Goal: Task Accomplishment & Management: Complete application form

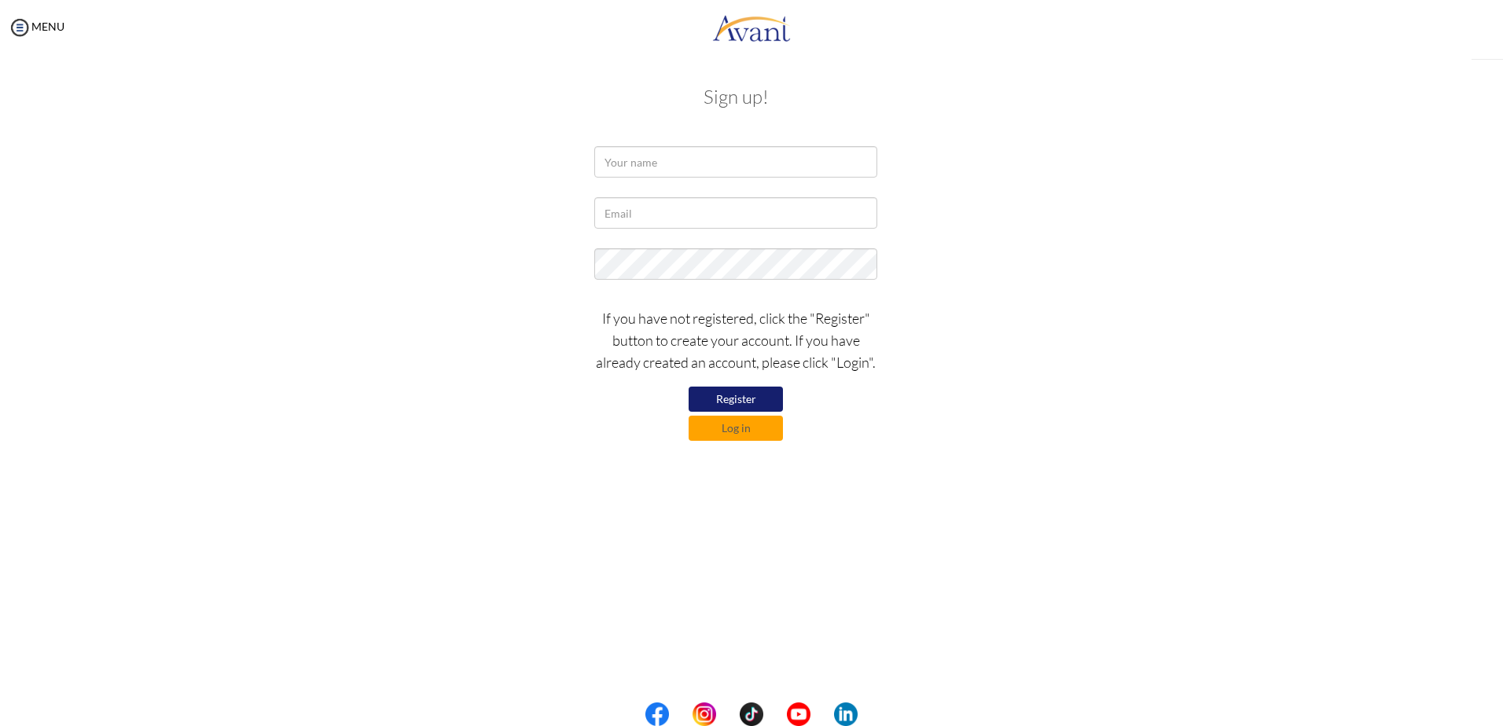
click at [694, 157] on div "My Status What is the next step? We would like you to watch the introductory vi…" at bounding box center [751, 418] width 1503 height 726
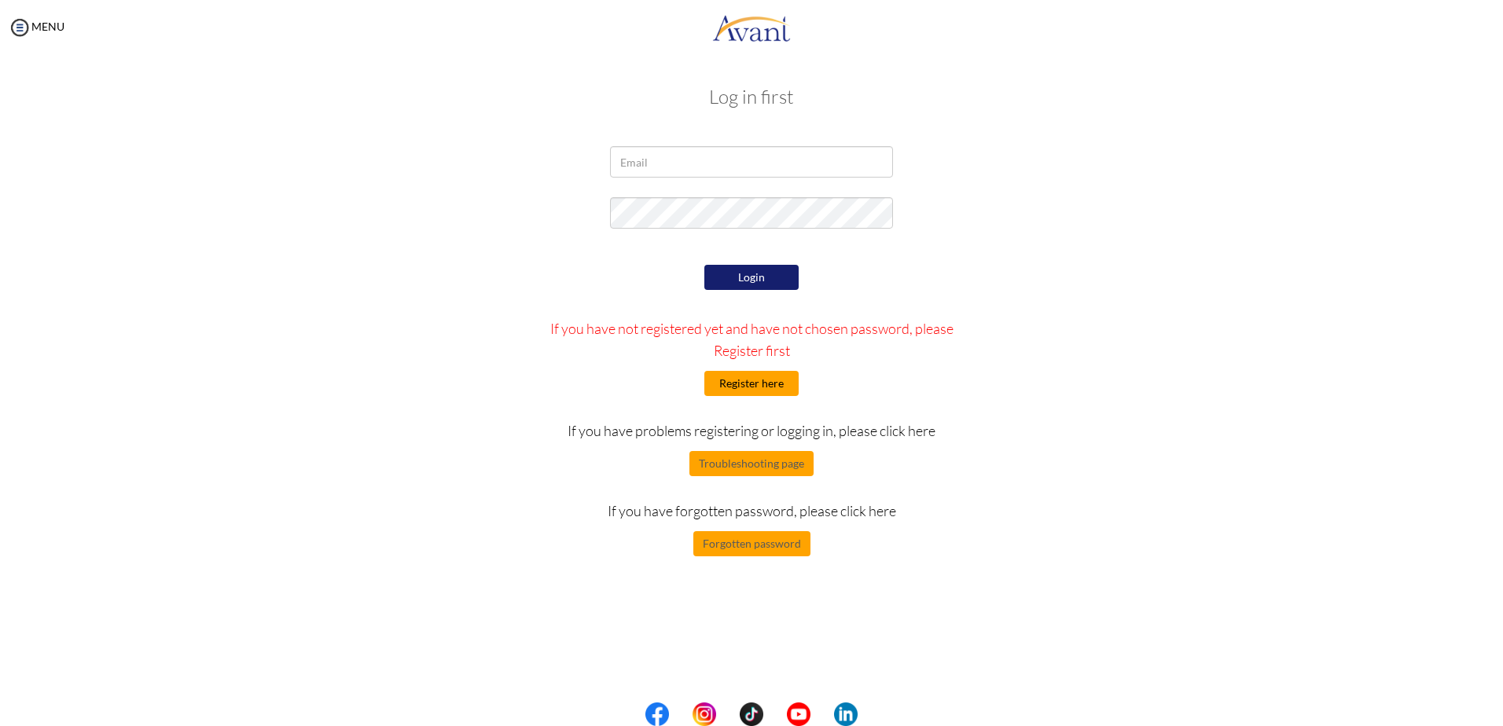
click at [761, 383] on button "Register here" at bounding box center [751, 383] width 94 height 25
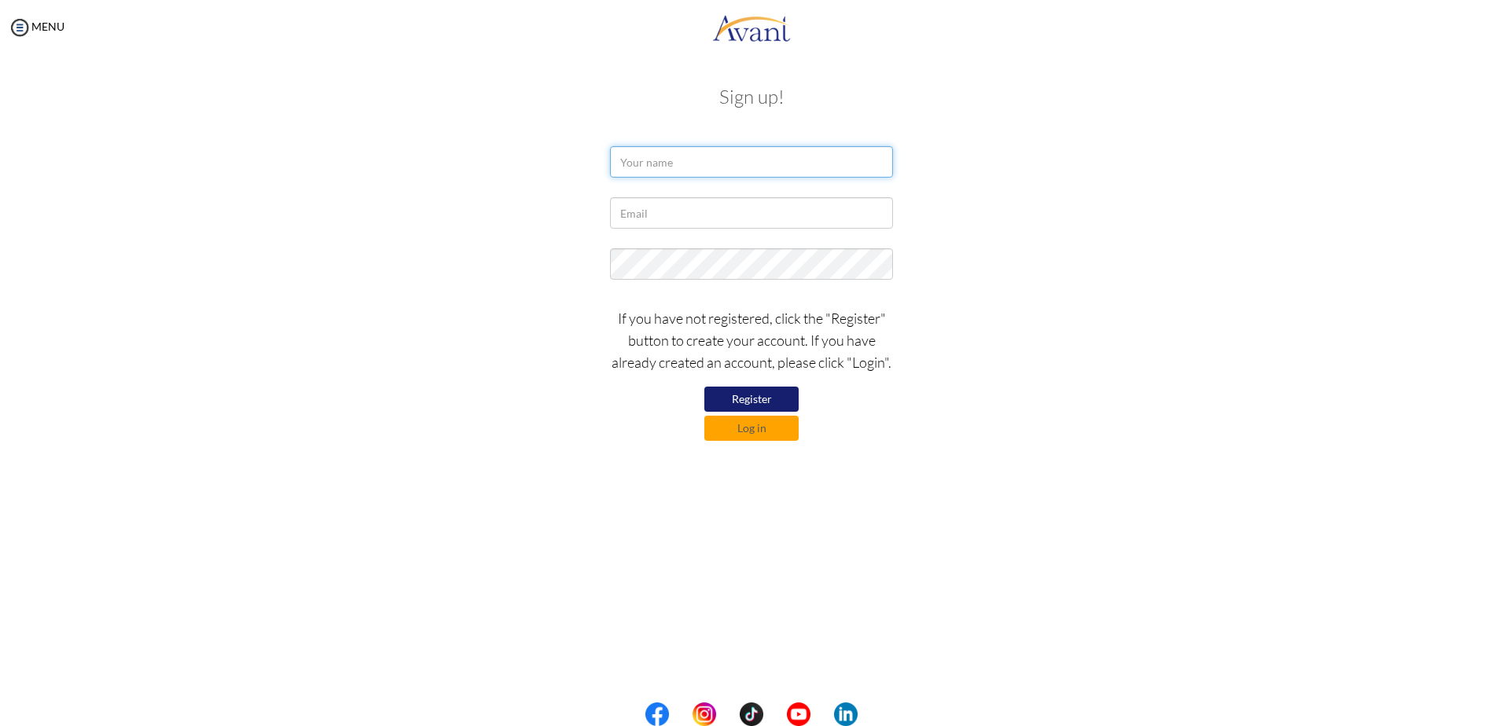
click at [694, 159] on input "text" at bounding box center [751, 161] width 283 height 31
type input "Korede Olamide Odusile"
click at [664, 211] on input "text" at bounding box center [751, 212] width 283 height 31
type input "nuella.odusile@gmail.com"
click at [743, 394] on button "Register" at bounding box center [751, 399] width 94 height 25
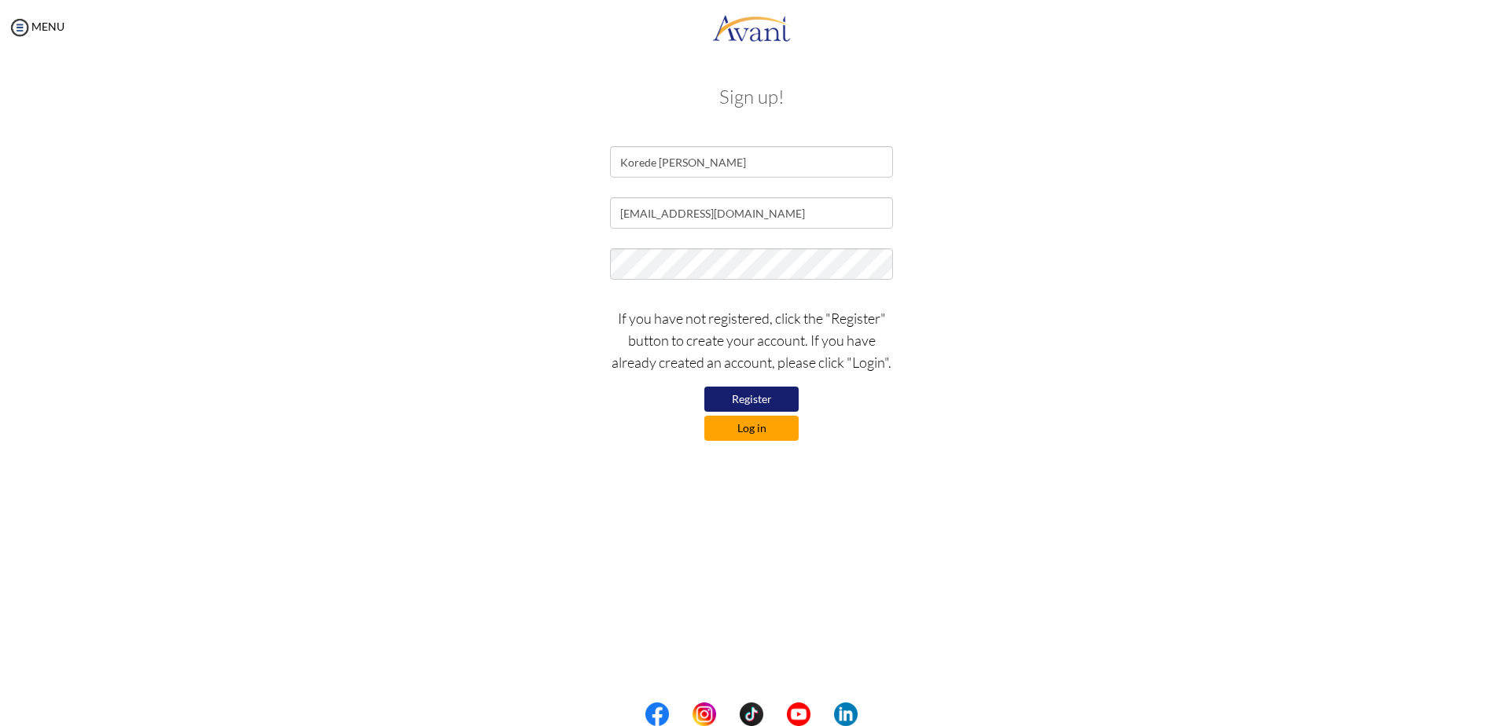
click at [749, 429] on button "Log in" at bounding box center [751, 428] width 94 height 25
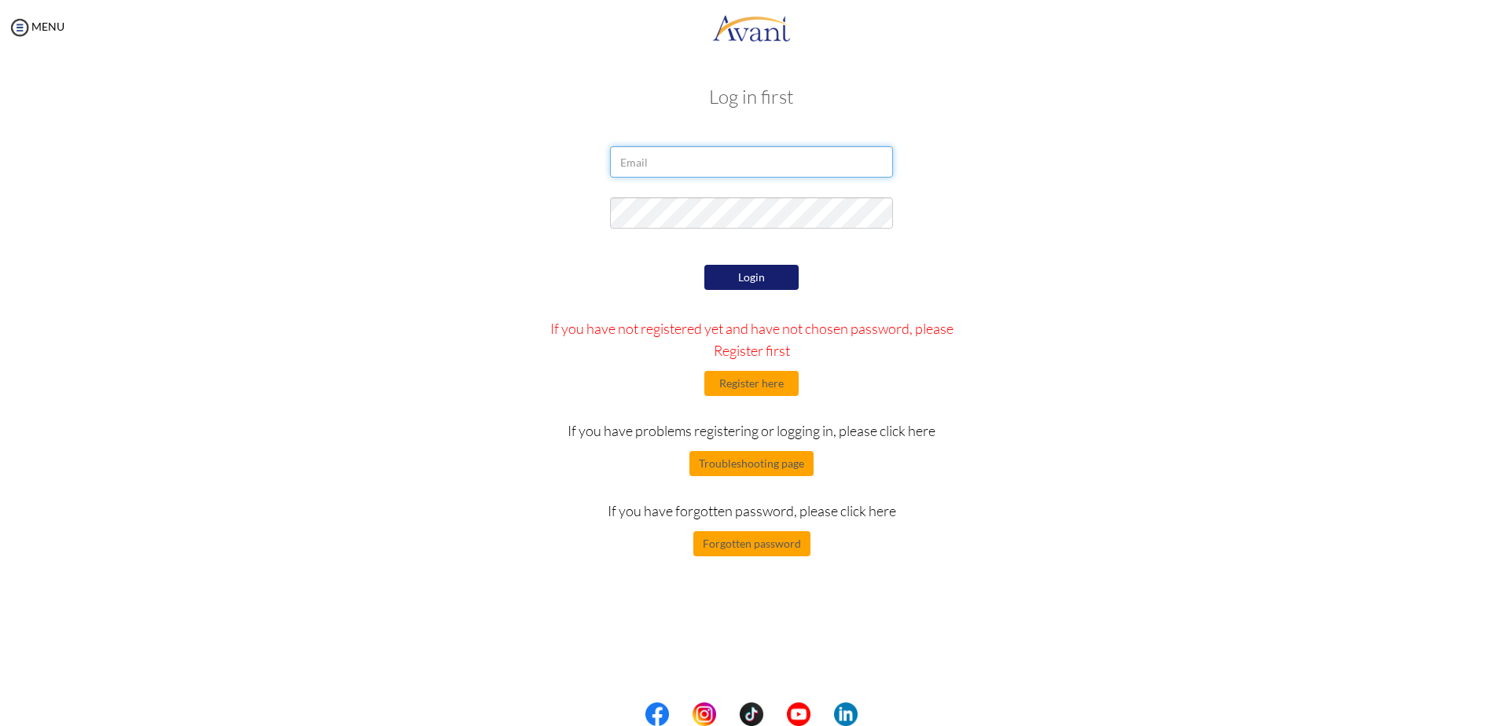
click at [678, 158] on input "email" at bounding box center [751, 161] width 283 height 31
type input "nuella.odusile@gmail.com"
click at [756, 278] on button "Login" at bounding box center [751, 277] width 94 height 25
click at [529, 207] on div at bounding box center [752, 216] width 920 height 39
click at [767, 277] on button "Login" at bounding box center [751, 277] width 94 height 25
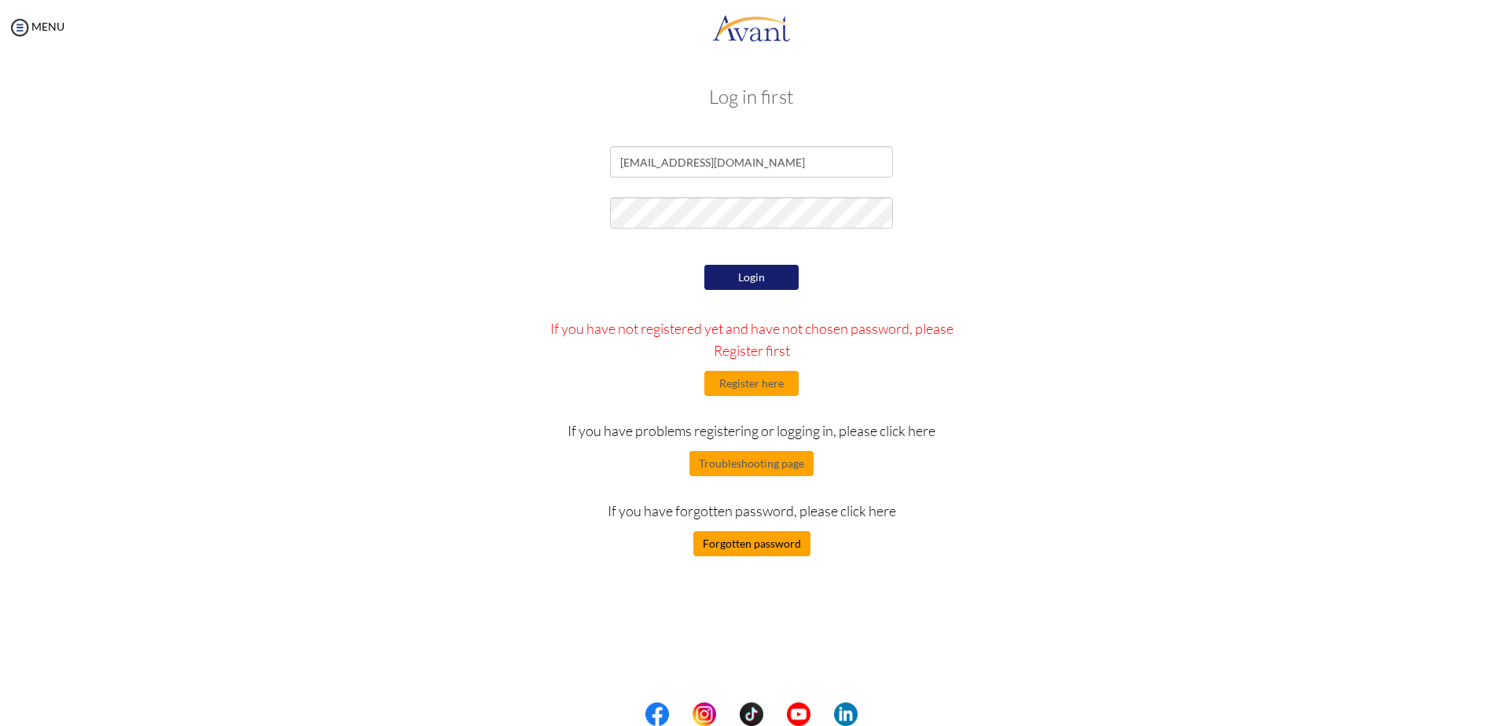
click at [764, 548] on button "Forgotten password" at bounding box center [751, 544] width 117 height 25
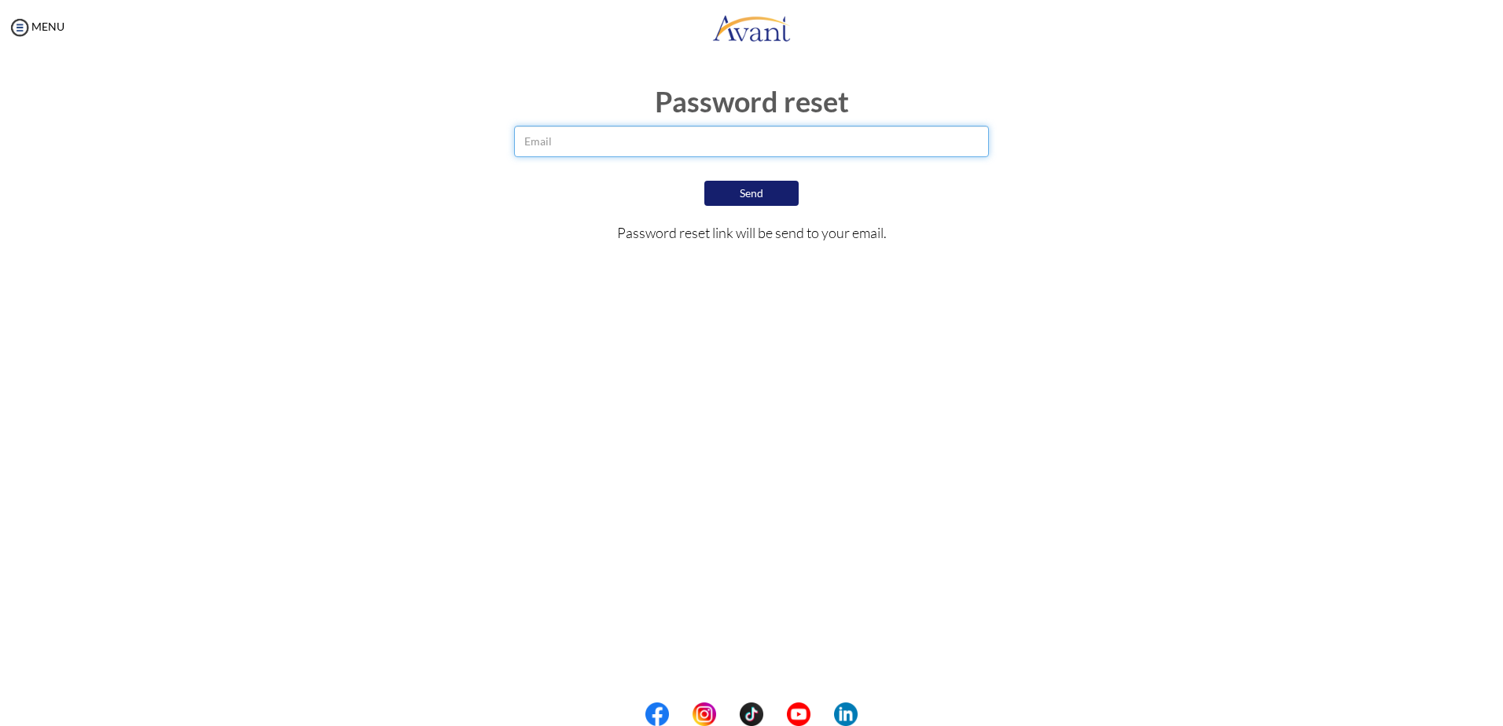
click at [558, 147] on input "email" at bounding box center [751, 141] width 475 height 31
type input "nuella.odusile@gmail.com"
click at [727, 196] on button "Send" at bounding box center [751, 193] width 94 height 25
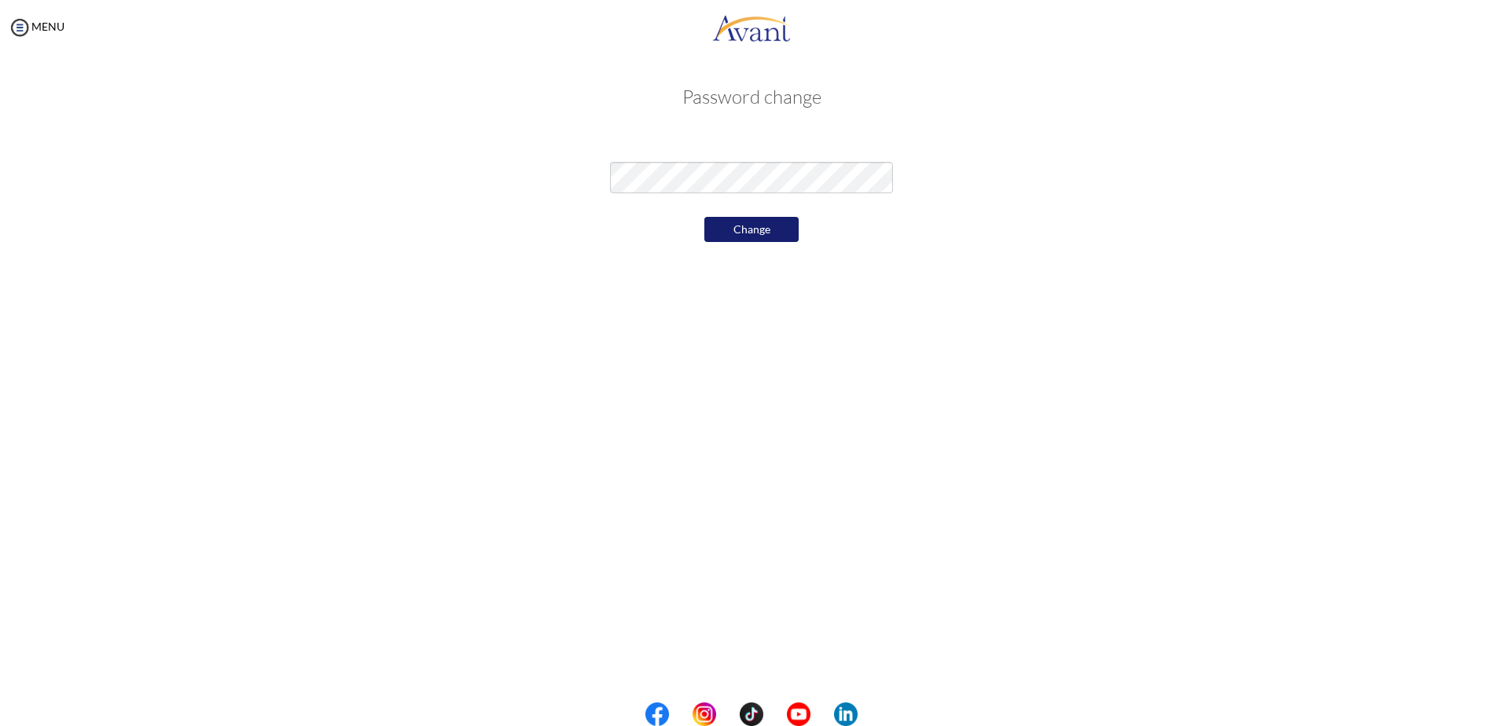
click at [741, 237] on button "Change" at bounding box center [751, 229] width 94 height 25
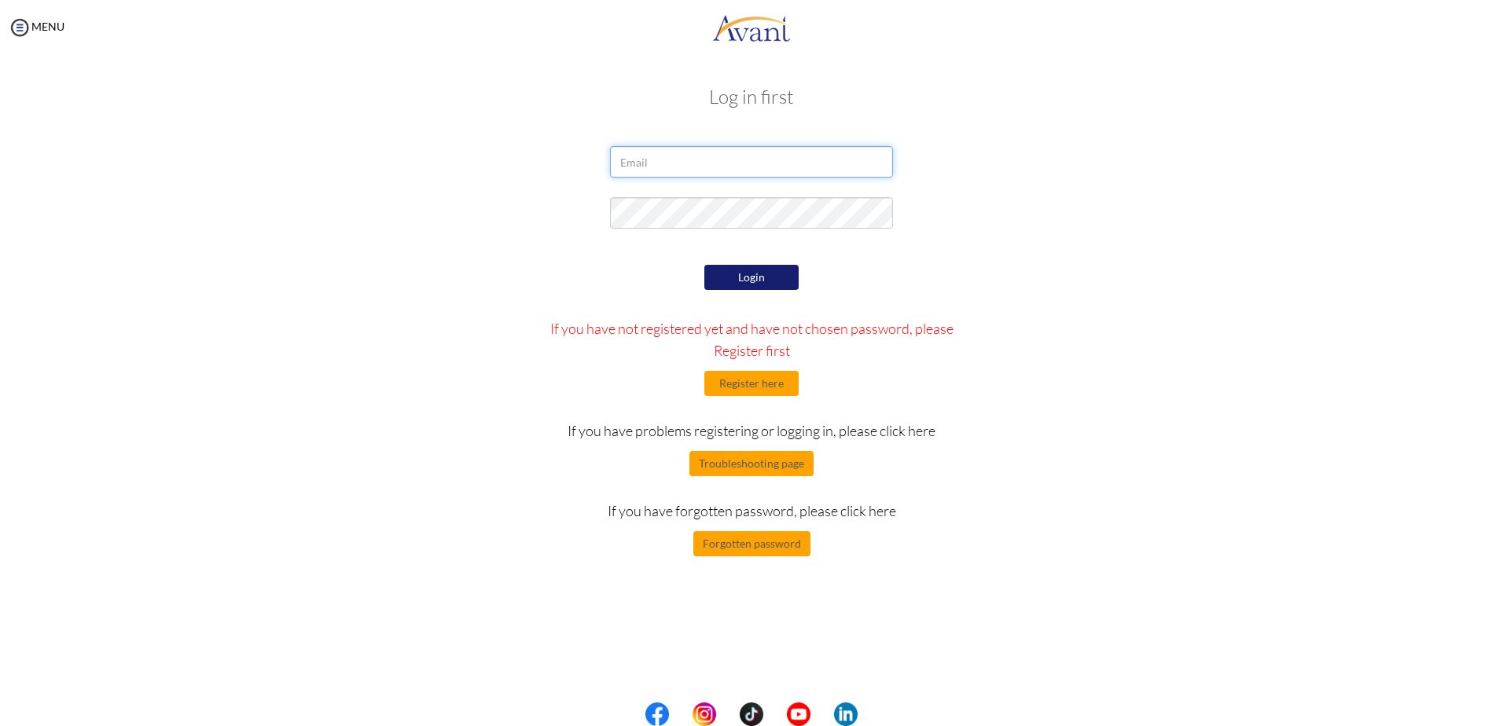
click at [715, 165] on input "email" at bounding box center [751, 161] width 283 height 31
type input "nuella.odusile@gmail.com"
click at [760, 277] on button "Login" at bounding box center [751, 277] width 94 height 25
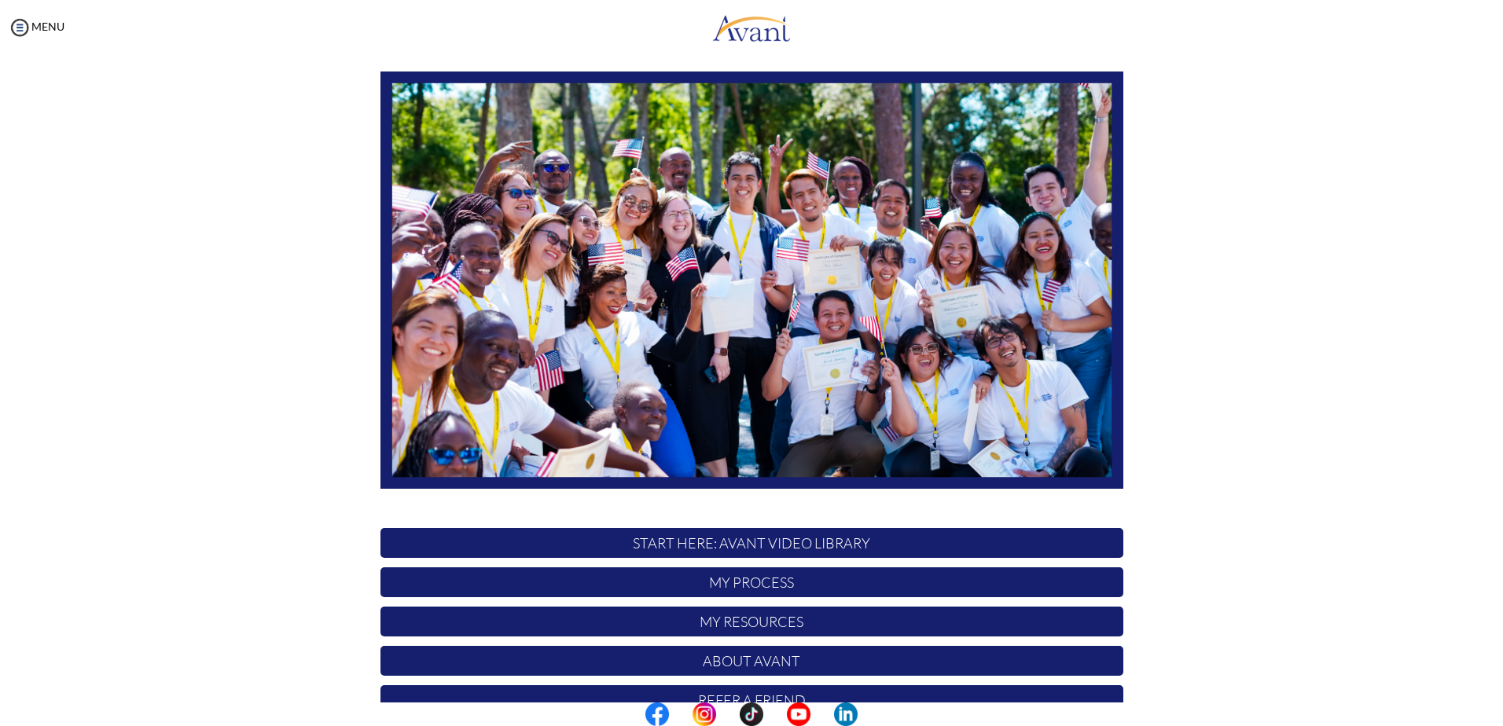
scroll to position [147, 0]
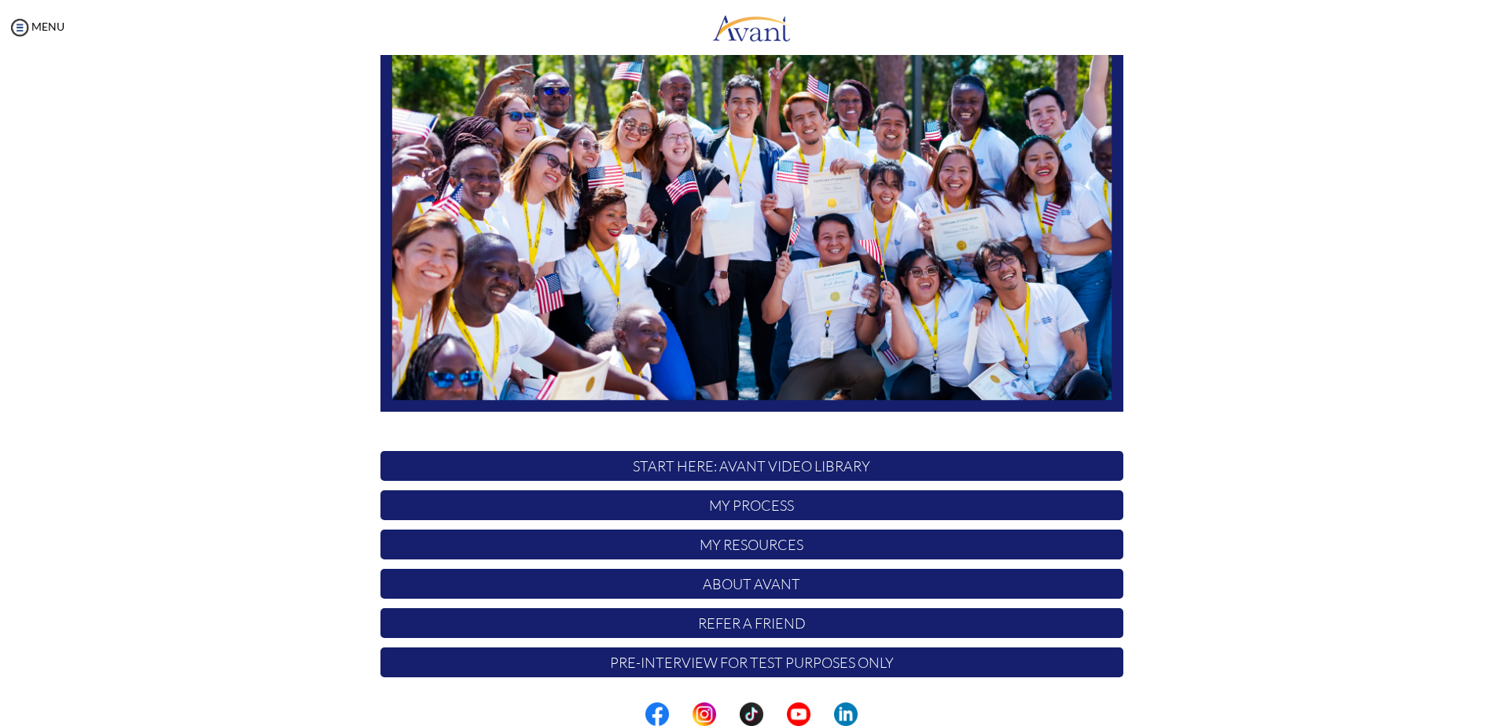
click at [767, 469] on p "START HERE: Avant Video Library" at bounding box center [752, 466] width 743 height 30
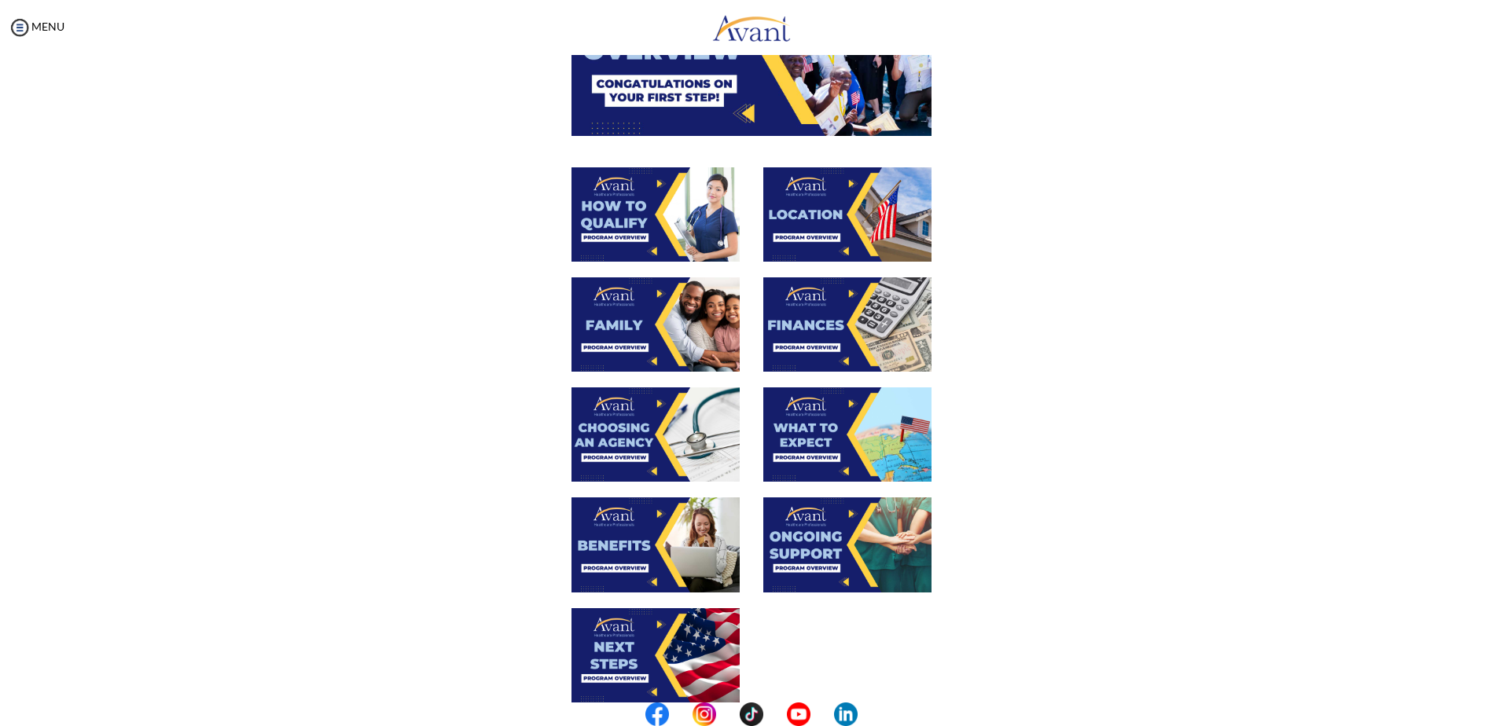
scroll to position [276, 0]
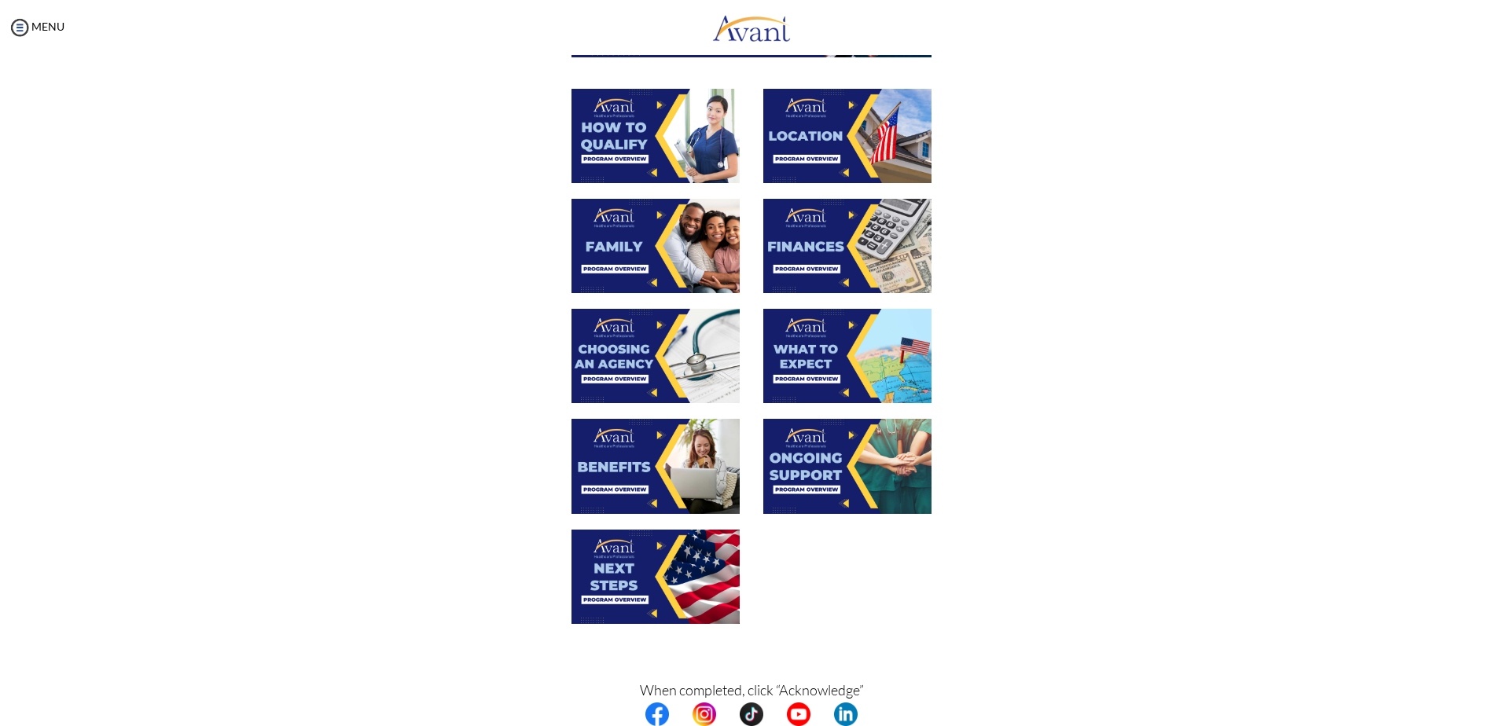
drag, startPoint x: 627, startPoint y: 349, endPoint x: 343, endPoint y: 290, distance: 289.9
click at [343, 290] on div "When completed, click “Acknowledge” Acknowledge" at bounding box center [752, 310] width 920 height 911
click at [629, 460] on img at bounding box center [656, 466] width 168 height 94
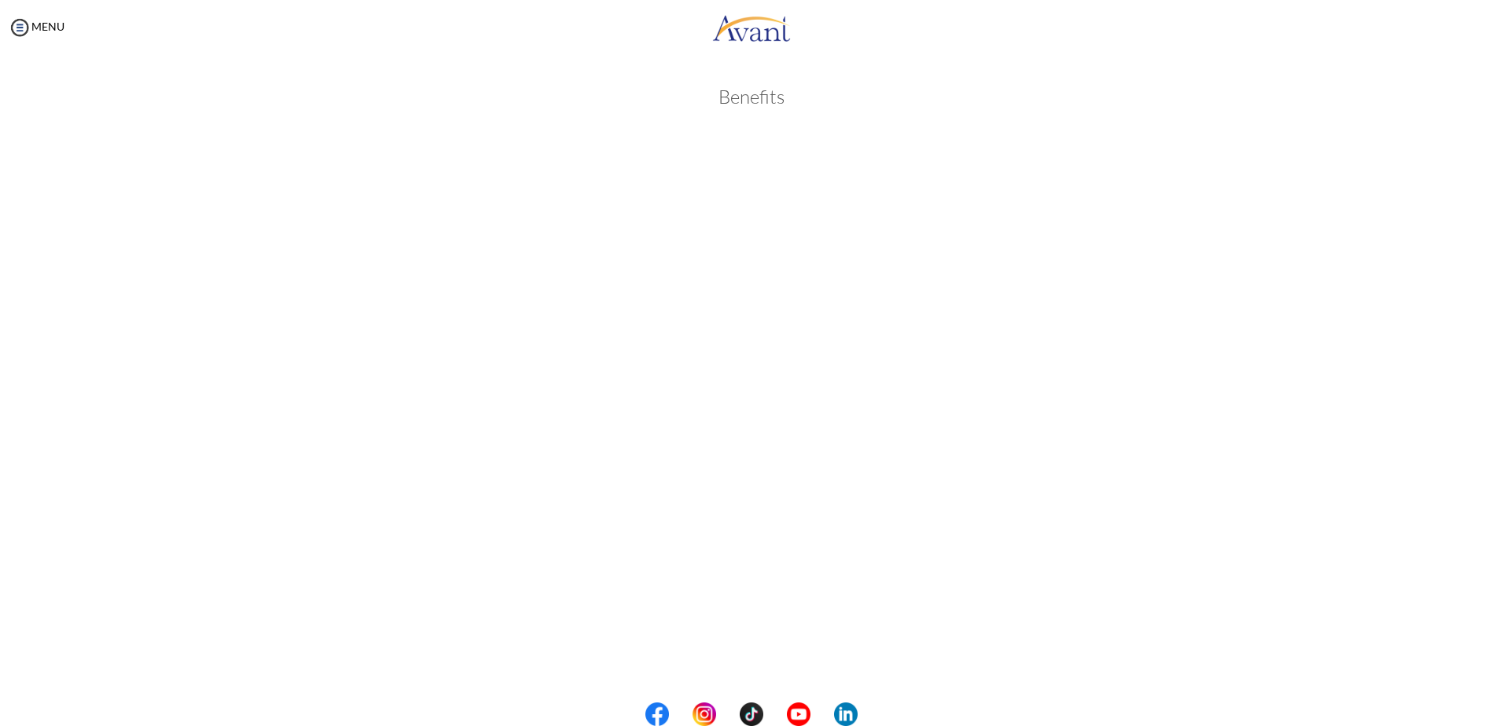
scroll to position [215, 0]
